Goal: Information Seeking & Learning: Learn about a topic

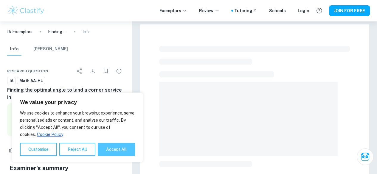
click at [122, 145] on button "Accept All" at bounding box center [116, 149] width 37 height 13
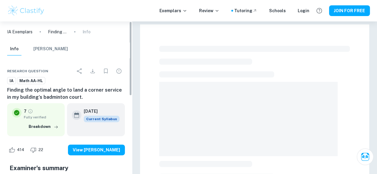
checkbox input "true"
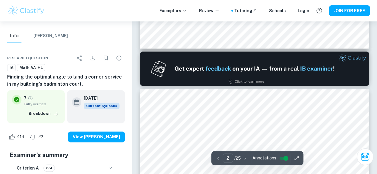
scroll to position [387, 0]
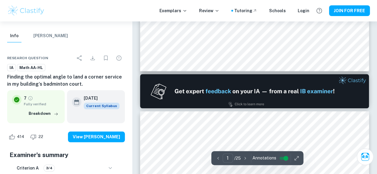
type input "2"
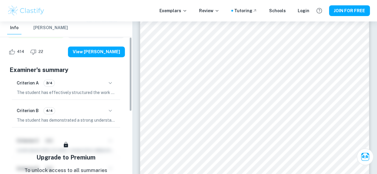
scroll to position [0, 0]
